Goal: Task Accomplishment & Management: Complete application form

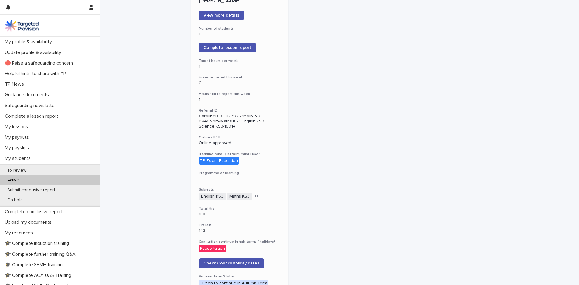
scroll to position [513, 0]
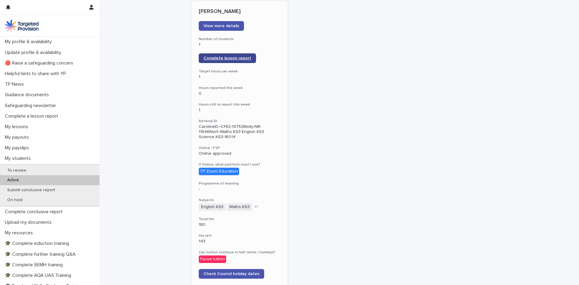
click at [225, 56] on span "Complete lesson report" at bounding box center [228, 58] width 48 height 4
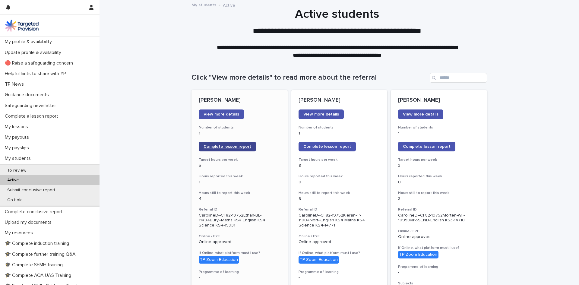
click at [234, 148] on span "Complete lesson report" at bounding box center [228, 147] width 48 height 4
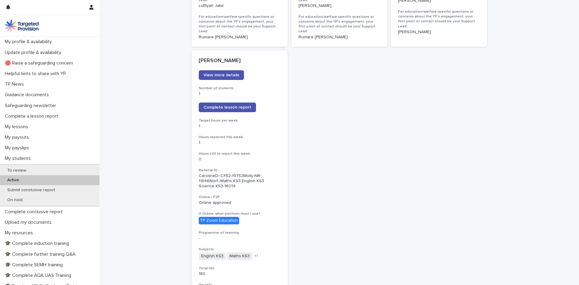
scroll to position [453, 0]
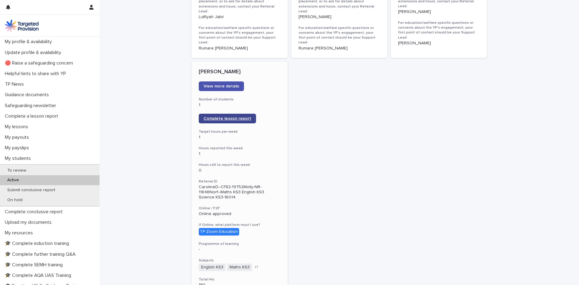
click at [227, 116] on span "Complete lesson report" at bounding box center [228, 118] width 48 height 4
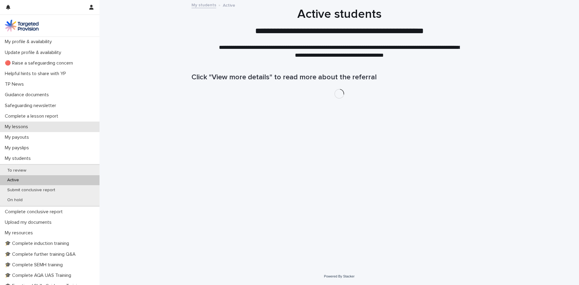
click at [9, 126] on p "My lessons" at bounding box center [17, 127] width 30 height 6
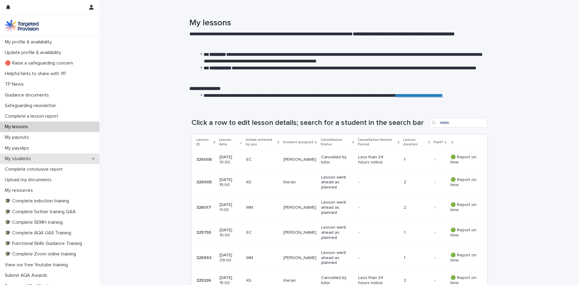
click at [16, 161] on p "My students" at bounding box center [18, 159] width 33 height 6
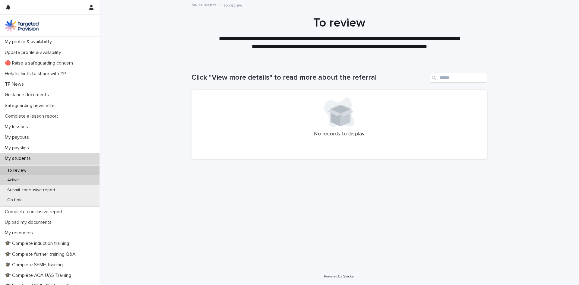
click at [17, 178] on p "Active" at bounding box center [12, 180] width 21 height 5
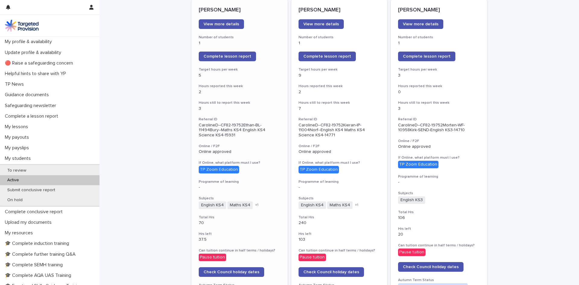
scroll to position [91, 0]
click at [322, 56] on span "Complete lesson report" at bounding box center [328, 56] width 48 height 4
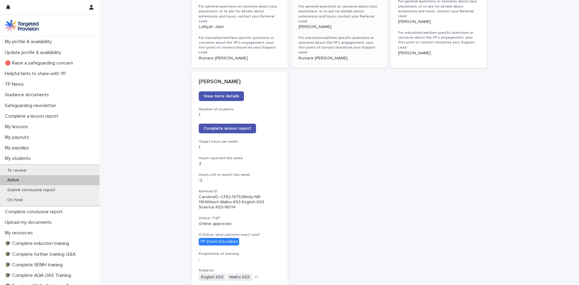
scroll to position [453, 0]
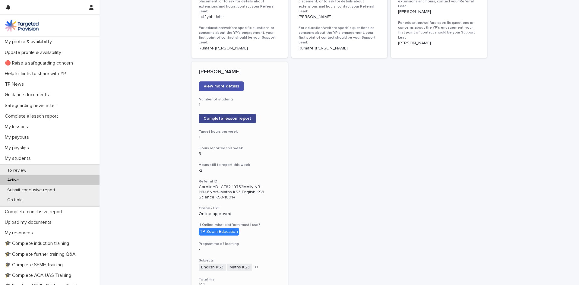
click at [228, 116] on span "Complete lesson report" at bounding box center [228, 118] width 48 height 4
